Goal: Task Accomplishment & Management: Complete application form

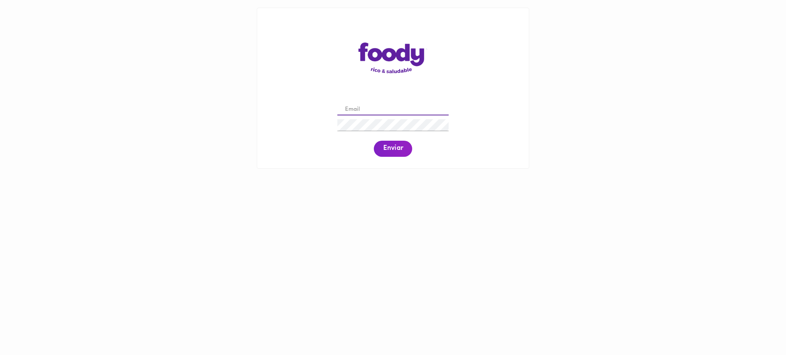
click at [372, 107] on input "email" at bounding box center [392, 110] width 111 height 12
paste input "[EMAIL_ADDRESS][DOMAIN_NAME]"
type input "[EMAIL_ADDRESS][DOMAIN_NAME]"
click at [386, 149] on span "Enviar" at bounding box center [393, 149] width 20 height 8
